Goal: Task Accomplishment & Management: Manage account settings

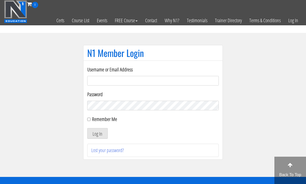
click at [206, 81] on input "Username or Email Address" at bounding box center [153, 81] width 132 height 10
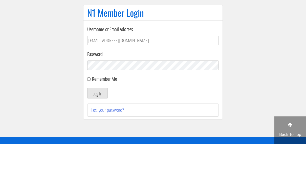
type input "[EMAIL_ADDRESS][DOMAIN_NAME]"
click at [88, 118] on input "Remember Me" at bounding box center [88, 119] width 3 height 3
checkbox input "true"
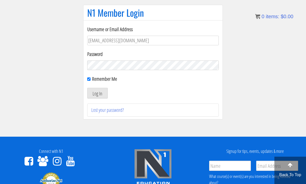
click at [97, 93] on button "Log In" at bounding box center [97, 93] width 21 height 11
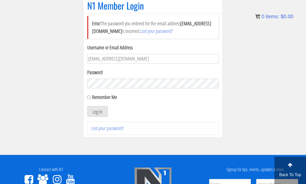
scroll to position [47, 0]
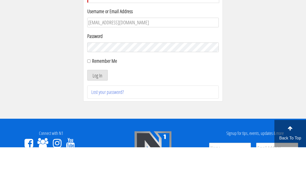
click at [105, 107] on button "Log In" at bounding box center [97, 112] width 21 height 11
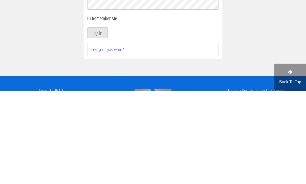
click at [97, 120] on button "Log In" at bounding box center [97, 125] width 21 height 11
